Goal: Task Accomplishment & Management: Manage account settings

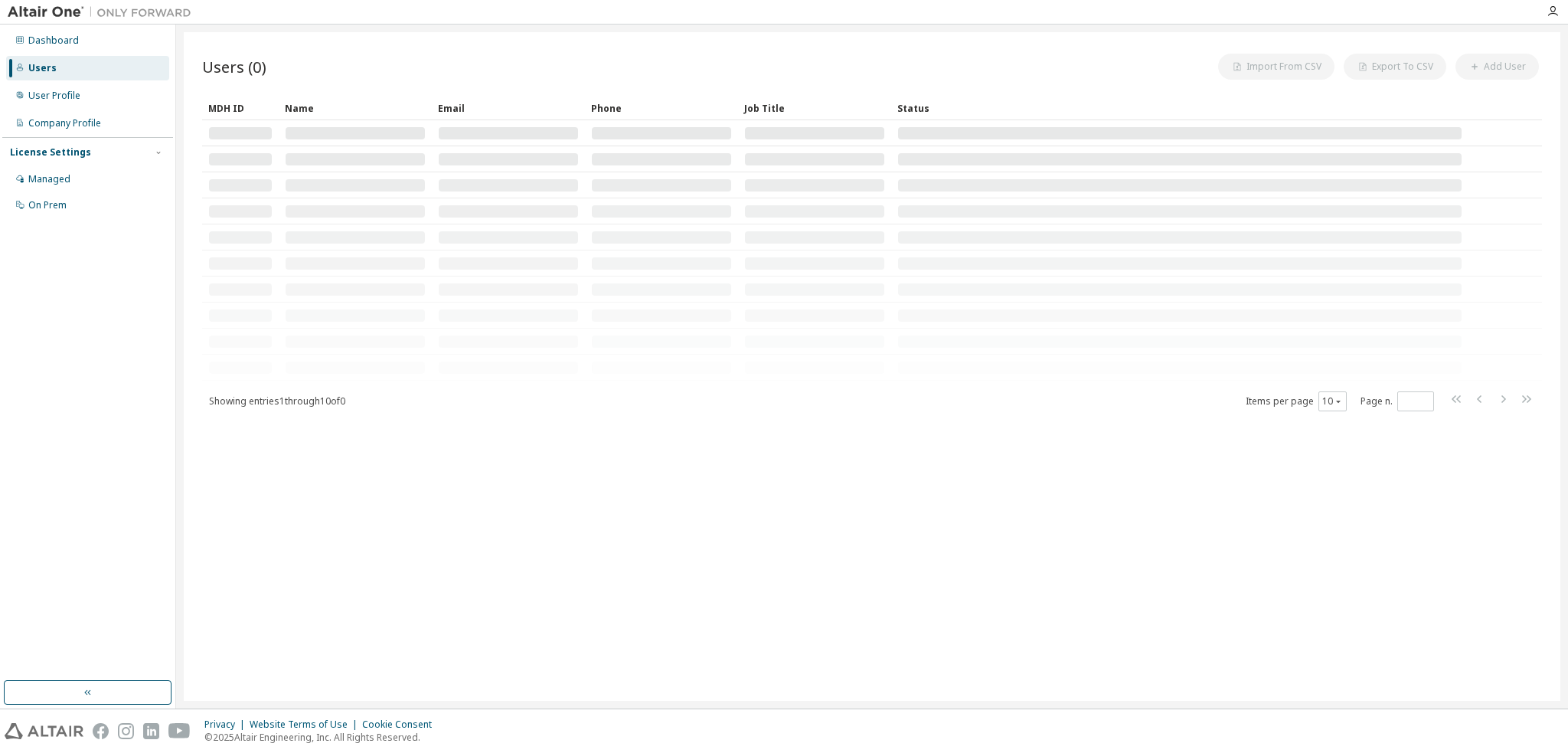
click at [937, 425] on div "Users (0) Import From CSV Export To CSV Add User Clear Load Save Save As Field …" at bounding box center [872, 366] width 1377 height 669
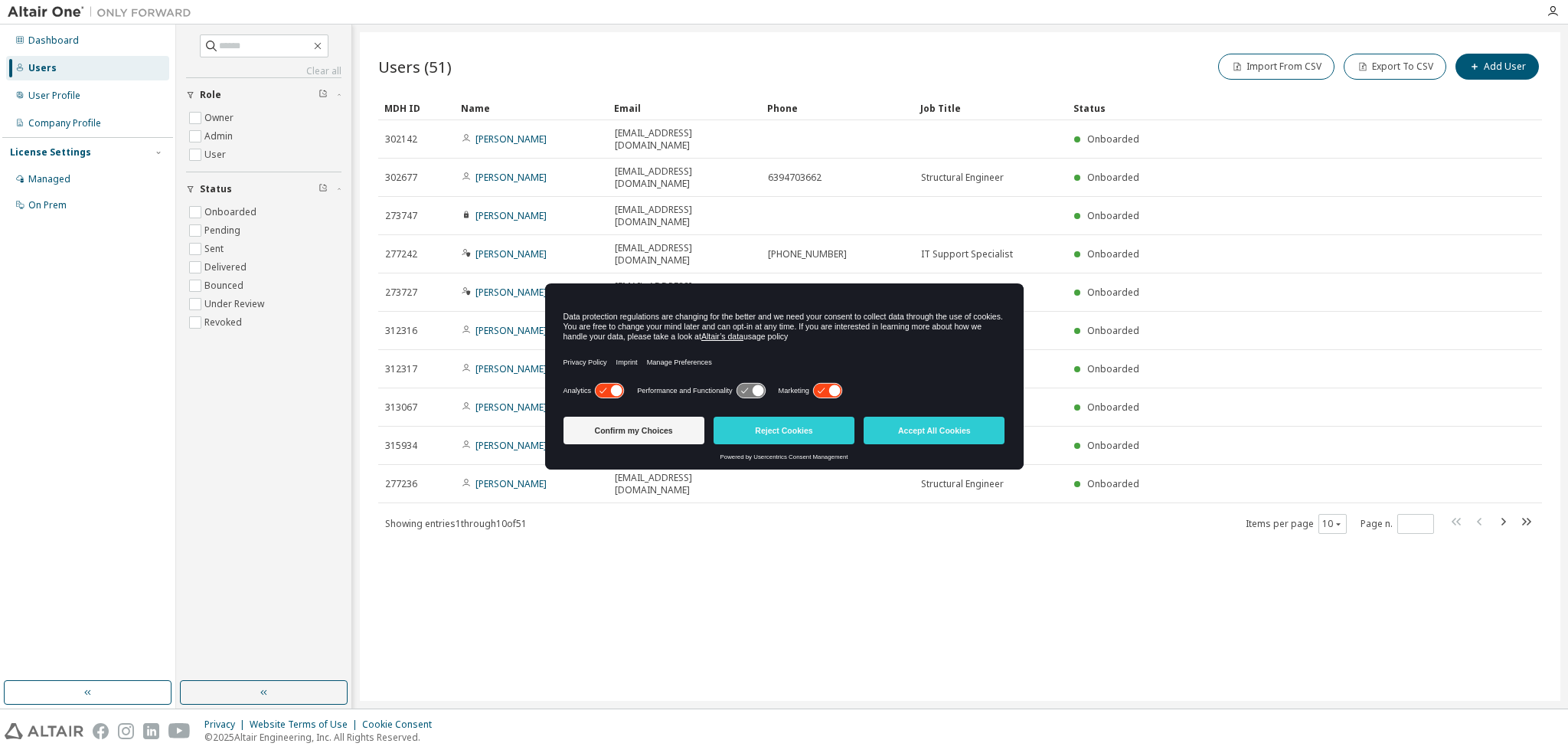
click at [937, 425] on button "Accept All Cookies" at bounding box center [934, 430] width 141 height 28
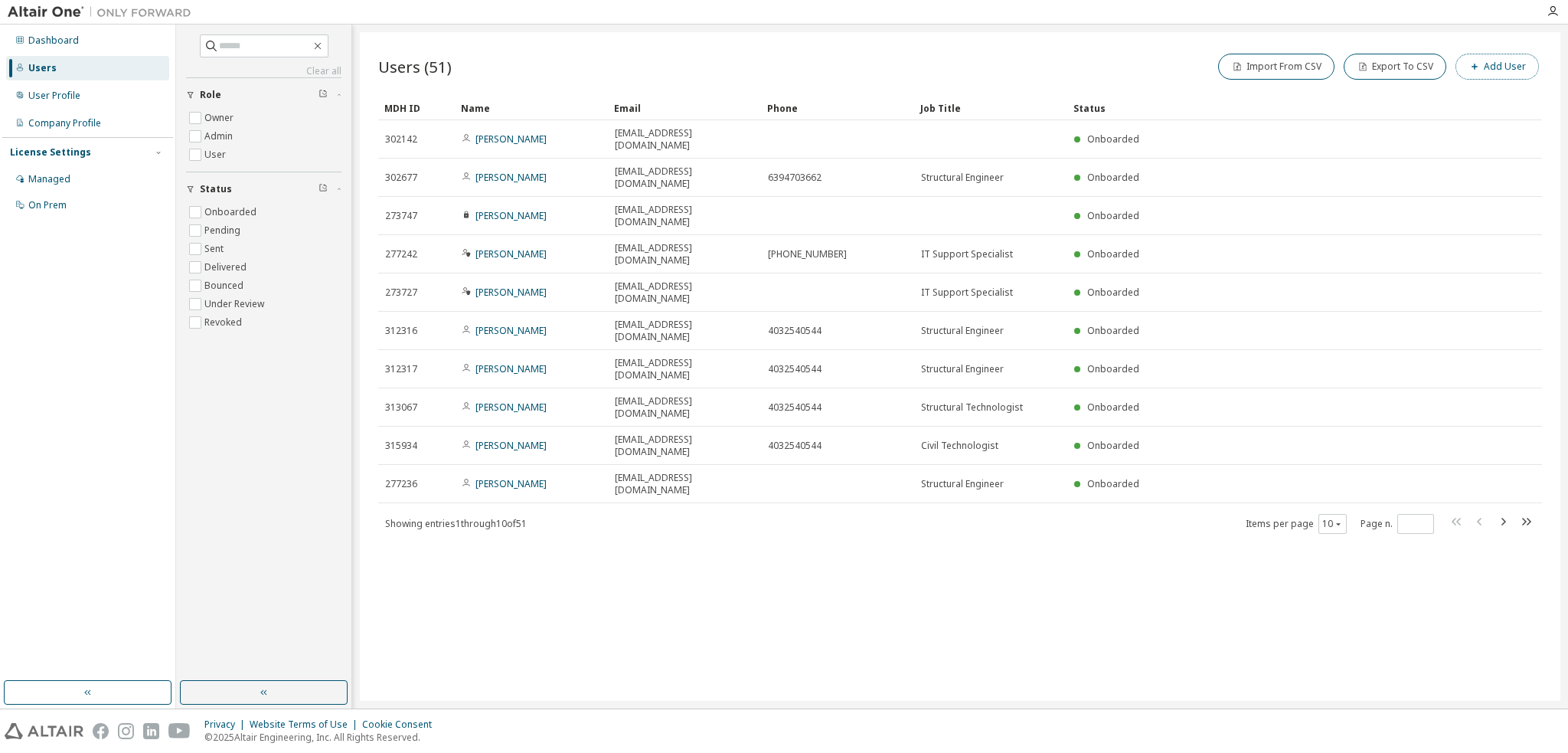
click at [1492, 69] on button "Add User" at bounding box center [1498, 66] width 84 height 26
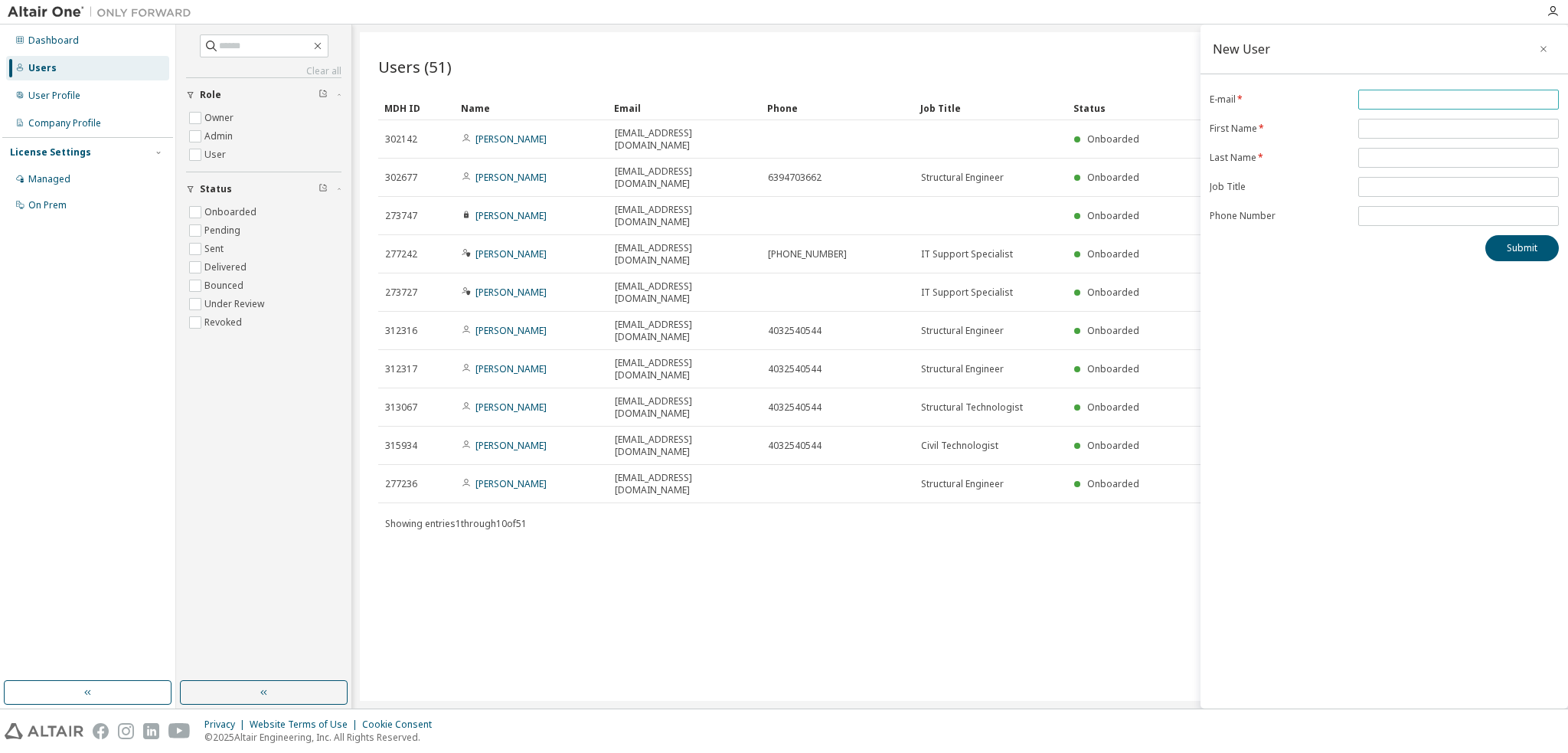
click at [1389, 104] on input "email" at bounding box center [1459, 99] width 193 height 13
type input "*****"
click at [1006, 489] on div "Users (51) Import From CSV Export To CSV Add User Clear Load Save Save As Field…" at bounding box center [960, 366] width 1200 height 669
click at [1543, 45] on icon "button" at bounding box center [1543, 48] width 11 height 13
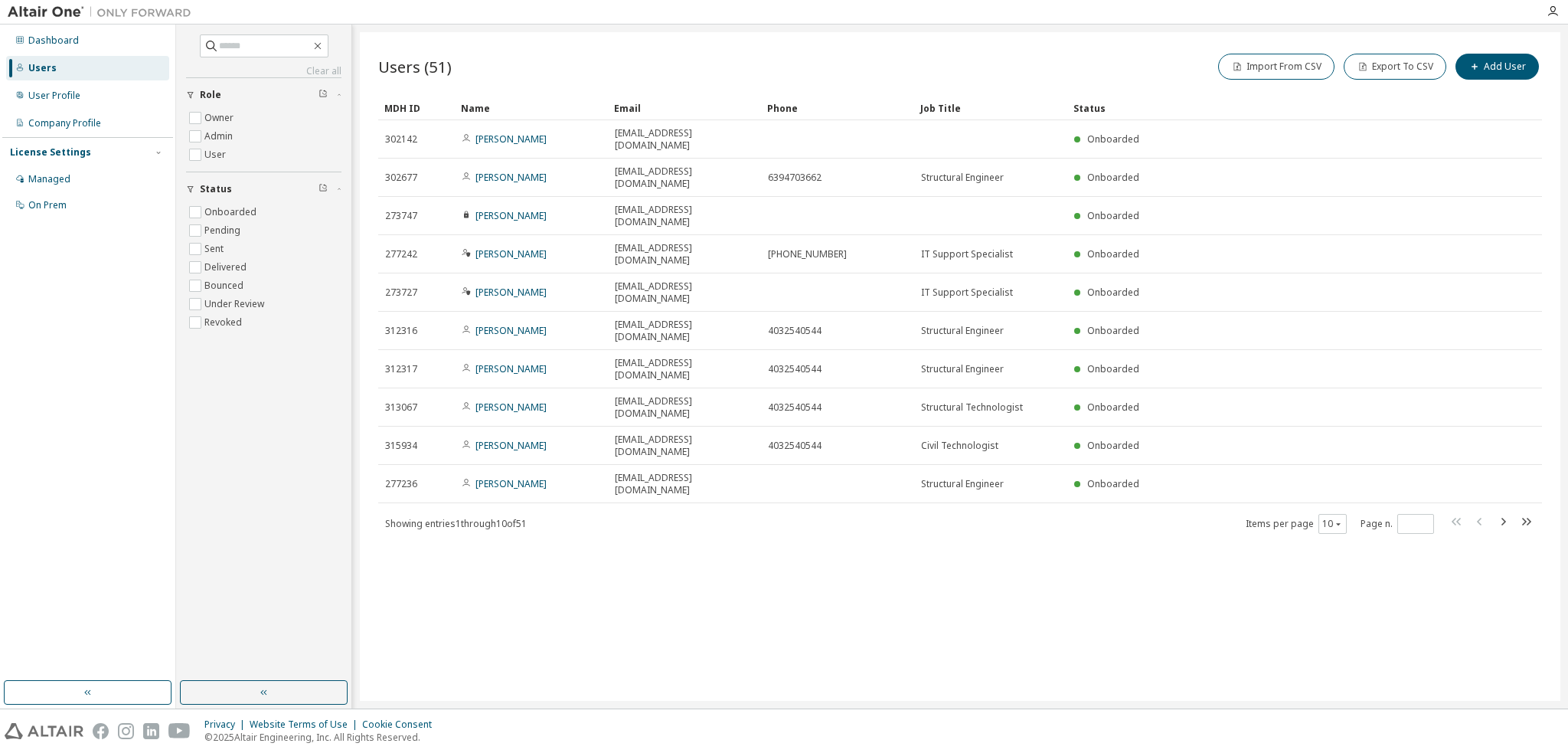
click at [487, 109] on div "Name" at bounding box center [532, 108] width 141 height 24
click at [1501, 512] on icon "button" at bounding box center [1503, 522] width 18 height 18
type input "*"
click at [872, 570] on div "Users (51) Import From CSV Export To CSV Add User Clear Load Save Save As Field…" at bounding box center [960, 366] width 1200 height 669
